Goal: Information Seeking & Learning: Learn about a topic

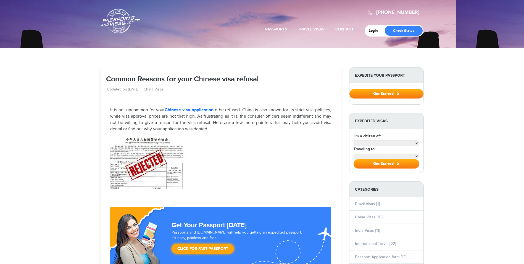
select select "**********"
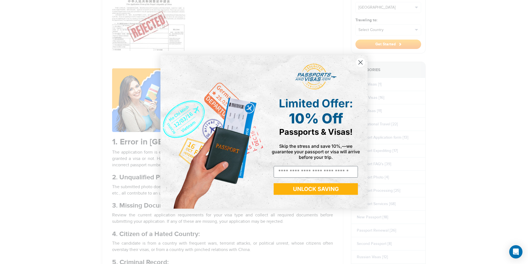
click at [360, 60] on circle "Close dialog" at bounding box center [360, 62] width 9 height 9
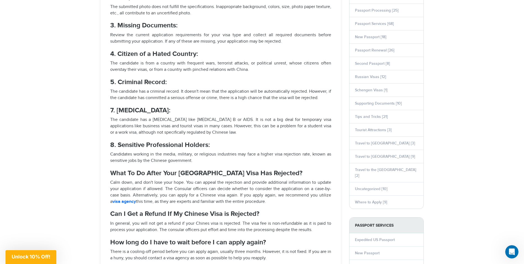
scroll to position [332, 0]
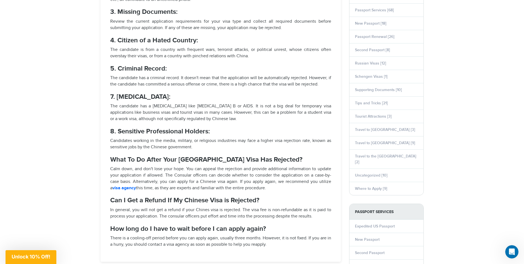
click at [122, 185] on strong "visa agency" at bounding box center [123, 187] width 23 height 5
